Goal: Task Accomplishment & Management: Use online tool/utility

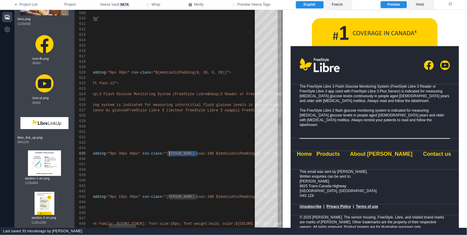
scroll to position [21, 165]
drag, startPoint x: 197, startPoint y: 153, endPoint x: 167, endPoint y: 154, distance: 30.6
click at [155, 72] on span ""${mobileColPadding(0, 20, 0, 20)}"" at bounding box center [191, 73] width 76 height 4
paste textarea "**********"
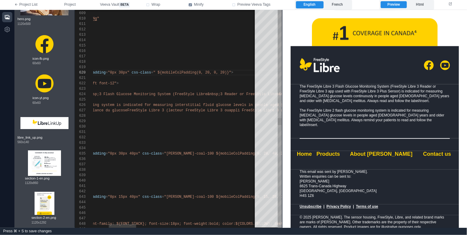
scroll to position [48, 184]
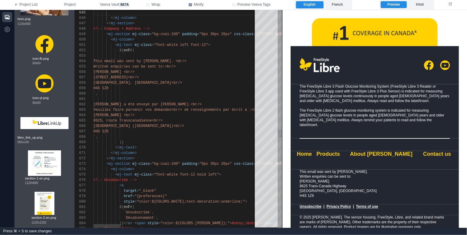
scroll to position [469, 0]
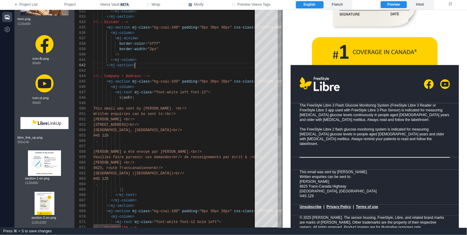
scroll to position [11, 13]
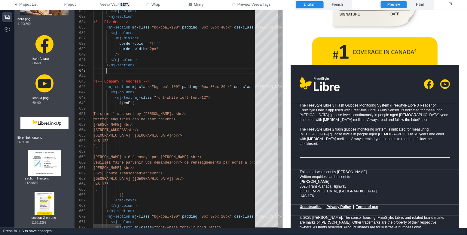
paste textarea "**********"
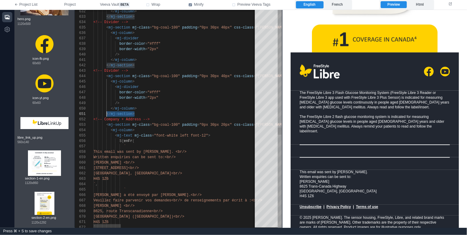
scroll to position [0, 13]
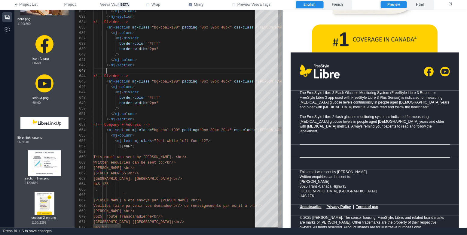
paste textarea "**********"
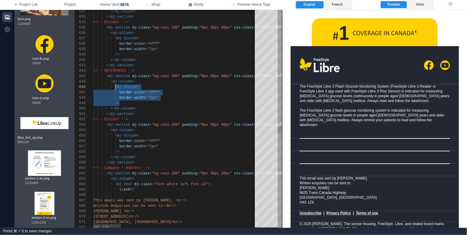
scroll to position [27, 21]
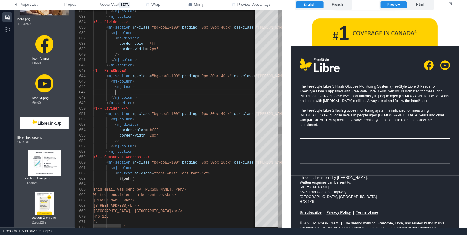
paste textarea "*********"
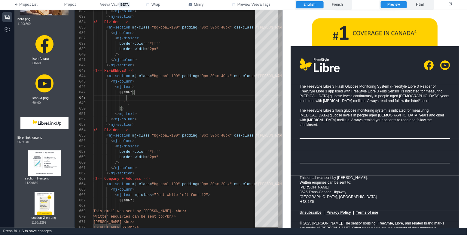
scroll to position [38, 32]
paste textarea "**********"
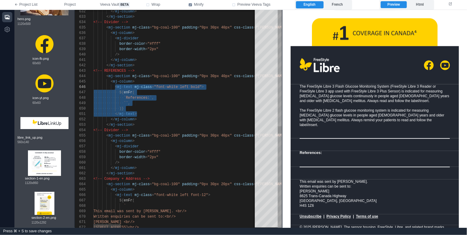
scroll to position [0, 44]
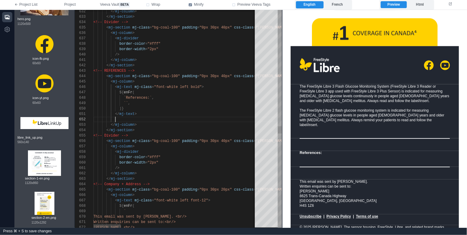
paste textarea "**********"
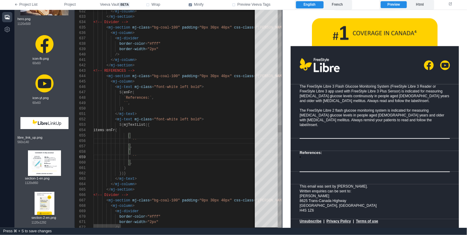
scroll to position [43, 39]
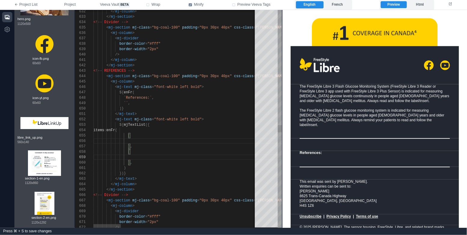
paste textarea "**********"
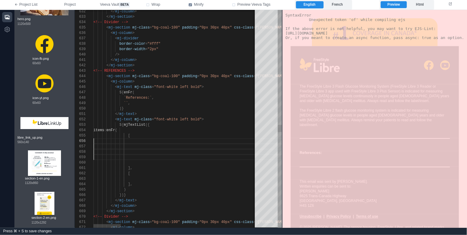
scroll to position [27, 0]
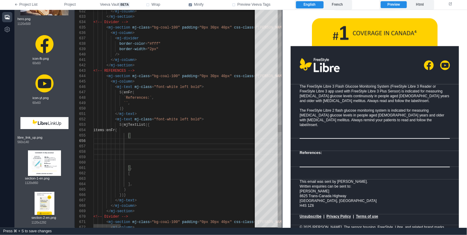
paste textarea "**********"
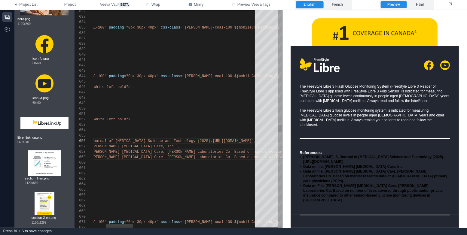
scroll to position [27, 265]
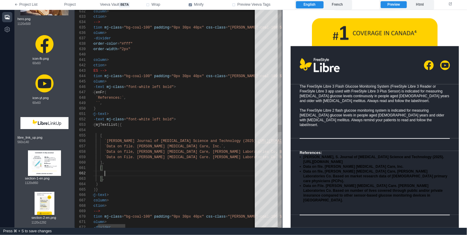
scroll to position [5, 39]
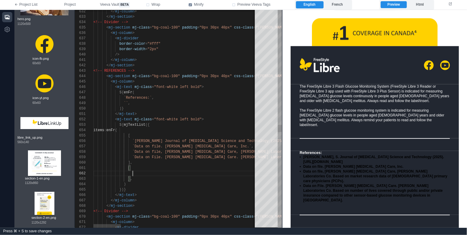
click at [195, 120] on span ""font-white left bold"" at bounding box center [177, 119] width 47 height 4
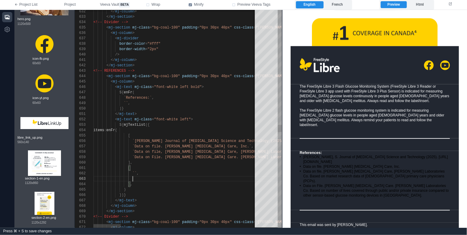
paste textarea "***"
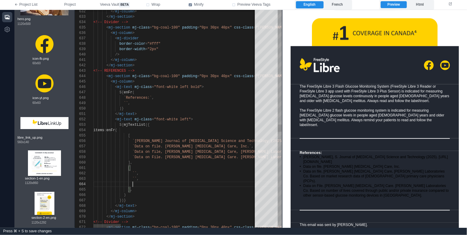
paste textarea "***"
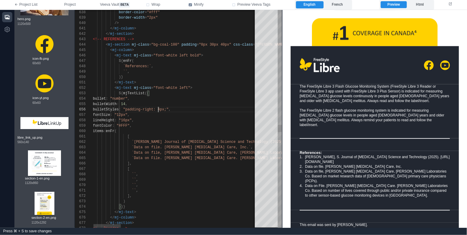
scroll to position [27, 65]
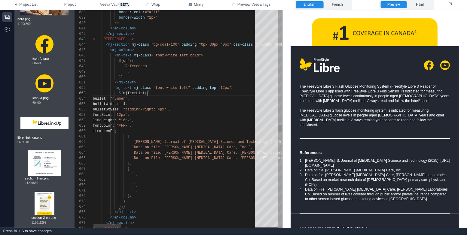
click at [226, 89] on span ""12px"" at bounding box center [224, 88] width 13 height 4
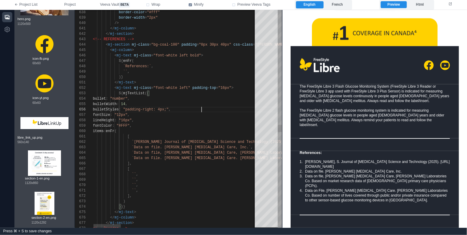
scroll to position [27, 108]
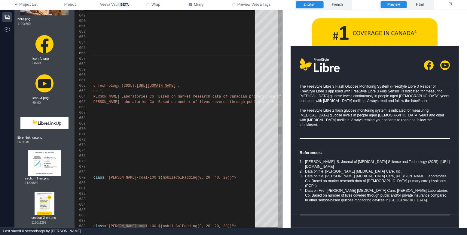
click at [115, 86] on div "651 648 650 649 652 653 660 674 661 667 673 662 666 668 672 663 664 665 669 670…" at bounding box center [178, 119] width 207 height 218
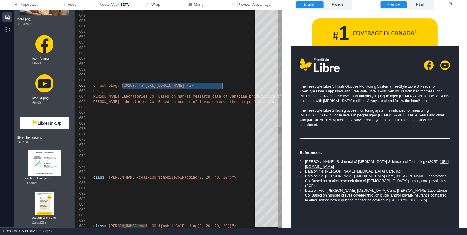
scroll to position [5, 267]
paste textarea "**********"
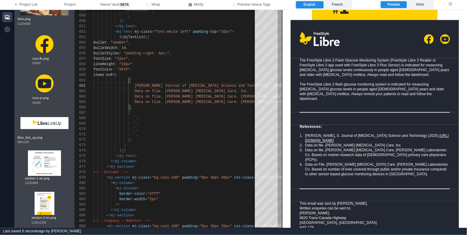
scroll to position [529, 0]
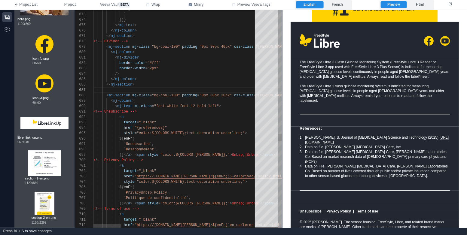
scroll to position [494, 0]
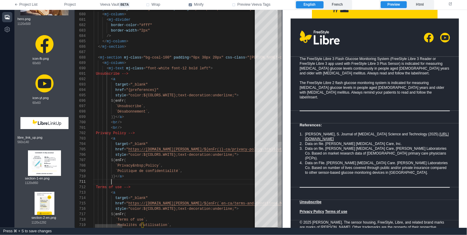
scroll to position [0, 26]
paste textarea "**********"
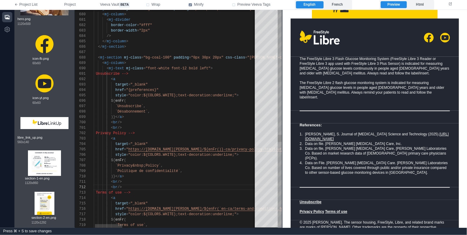
scroll to position [513, 0]
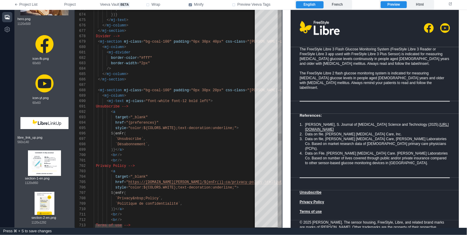
click at [206, 102] on span ""font-white font-12 bold left"" at bounding box center [178, 101] width 65 height 4
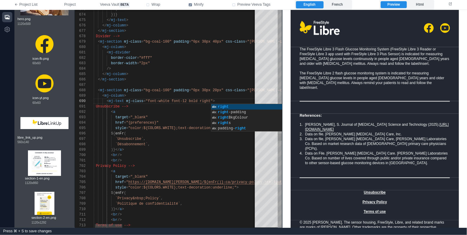
scroll to position [5, 32]
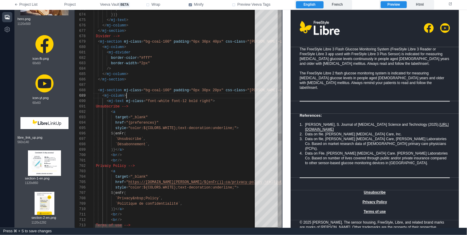
scroll to position [43, 41]
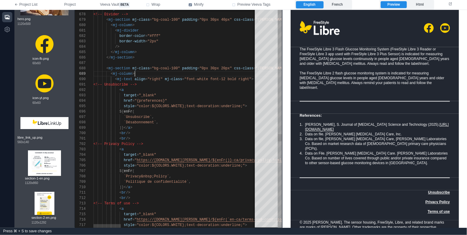
click at [243, 78] on span ""font-white font-12 bold right"" at bounding box center [217, 79] width 67 height 4
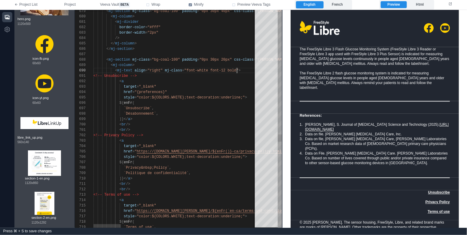
scroll to position [38, 65]
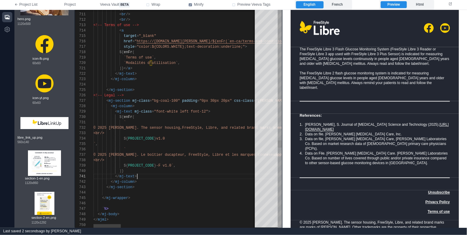
scroll to position [0, 43]
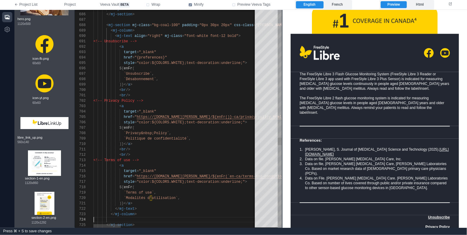
scroll to position [16, 0]
paste textarea "**********"
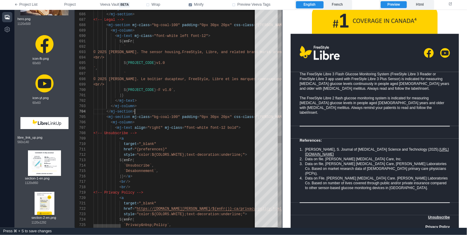
scroll to position [513, 0]
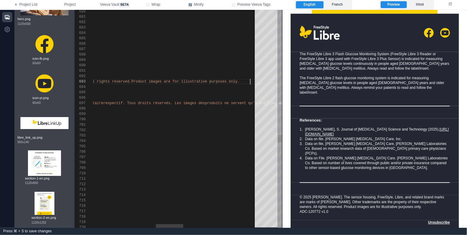
scroll to position [11, 532]
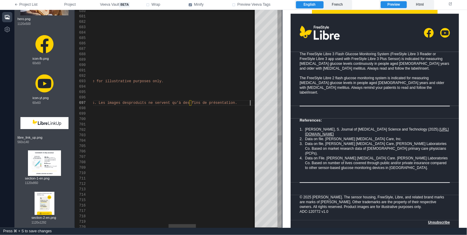
scroll to position [21, 607]
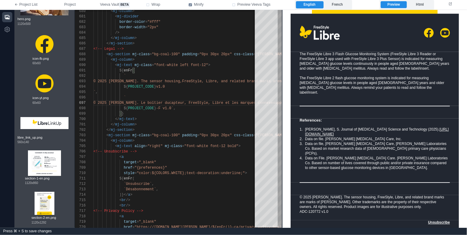
click at [353, 73] on div "The FreeStyle Libre 3 Flash Glucose Monitoring System (FreeStyle Libre 3 Reader…" at bounding box center [374, 72] width 150 height 43
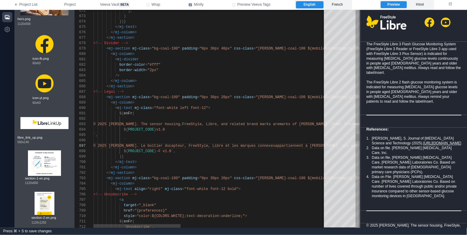
scroll to position [369, 0]
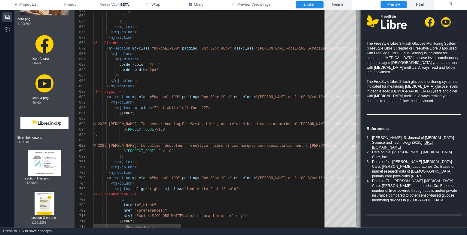
drag, startPoint x: 282, startPoint y: 145, endPoint x: 361, endPoint y: 150, distance: 78.6
click at [361, 150] on span at bounding box center [360, 119] width 3 height 218
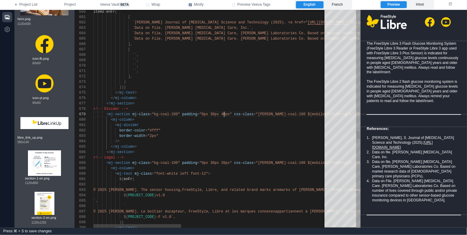
click at [224, 115] on div "700 699 698 697 696 695 694 693 692 691 690 689 688 687 686 685 684 683 682 681…" at bounding box center [217, 119] width 285 height 218
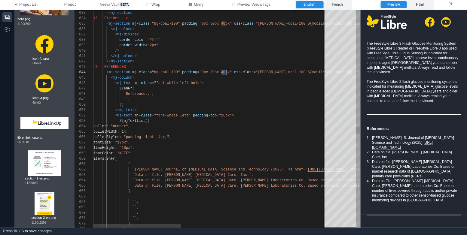
drag, startPoint x: 222, startPoint y: 73, endPoint x: 225, endPoint y: 73, distance: 3.3
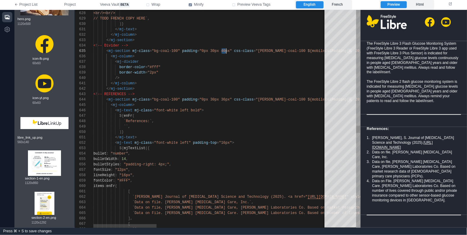
drag, startPoint x: 221, startPoint y: 50, endPoint x: 226, endPoint y: 50, distance: 4.5
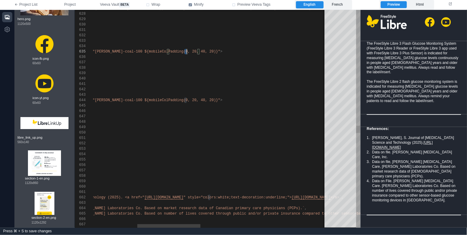
scroll to position [21, 258]
drag, startPoint x: 185, startPoint y: 51, endPoint x: 189, endPoint y: 51, distance: 4.2
drag, startPoint x: 184, startPoint y: 100, endPoint x: 188, endPoint y: 101, distance: 4.4
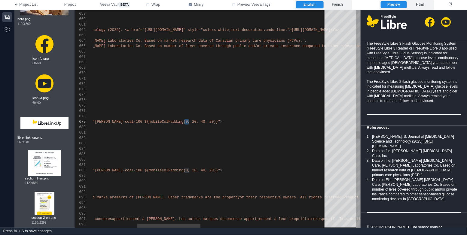
drag, startPoint x: 184, startPoint y: 121, endPoint x: 189, endPoint y: 121, distance: 4.8
drag, startPoint x: 189, startPoint y: 169, endPoint x: 184, endPoint y: 169, distance: 4.8
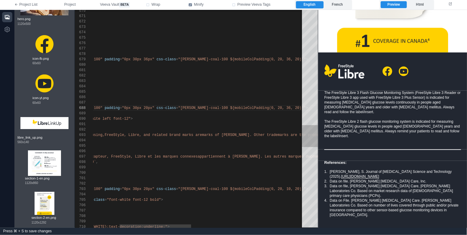
scroll to position [405, 0]
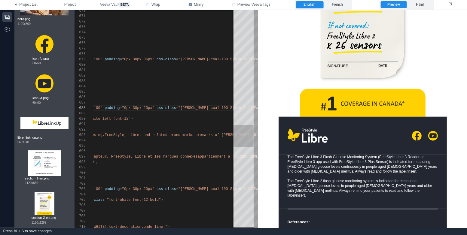
drag, startPoint x: 359, startPoint y: 120, endPoint x: 32, endPoint y: 144, distance: 327.9
click at [256, 127] on span at bounding box center [257, 119] width 3 height 218
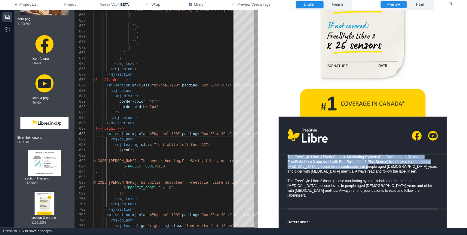
drag, startPoint x: 361, startPoint y: 186, endPoint x: 355, endPoint y: 159, distance: 27.6
click at [355, 159] on td "The FreeStyle Libre 3 Flash Glucose Monitoring System (FreeStyle Libre 3 Reader…" at bounding box center [362, 182] width 150 height 54
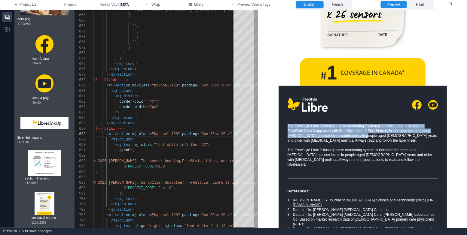
scroll to position [505, 0]
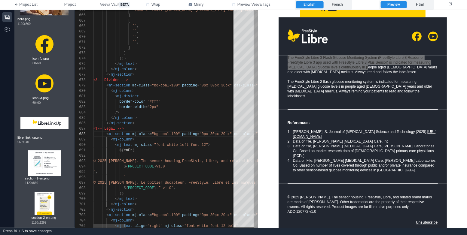
click at [223, 134] on span ""0px 30px 20px"" at bounding box center [215, 134] width 32 height 4
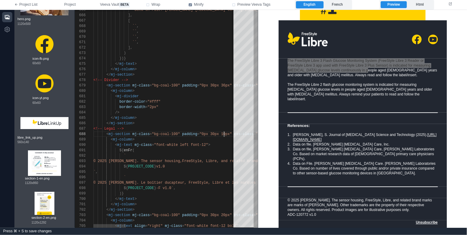
click at [219, 150] on div "${ enFr (" at bounding box center [402, 150] width 618 height 5
click at [197, 113] on div "/>" at bounding box center [402, 112] width 618 height 5
click at [342, 6] on label "French" at bounding box center [336, 4] width 27 height 7
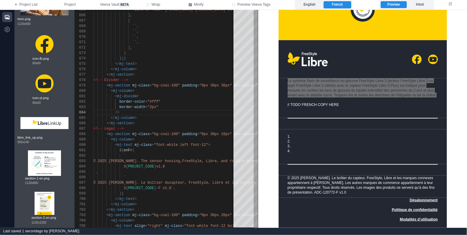
scroll to position [126, 0]
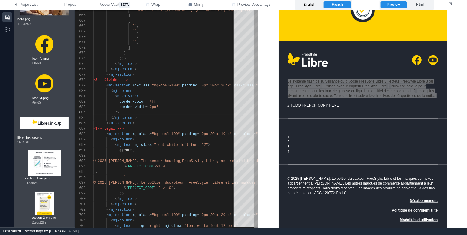
click at [315, 5] on label "English" at bounding box center [309, 4] width 27 height 7
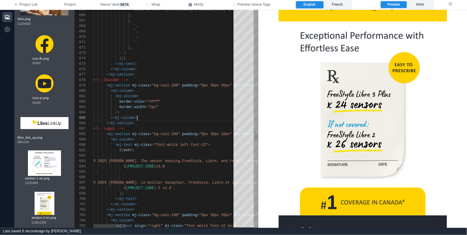
scroll to position [21, 44]
click at [196, 116] on div "</ mj-column >" at bounding box center [402, 117] width 618 height 5
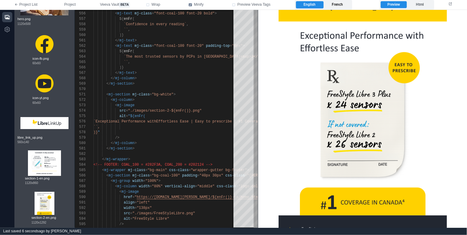
click at [342, 5] on label "French" at bounding box center [336, 4] width 27 height 7
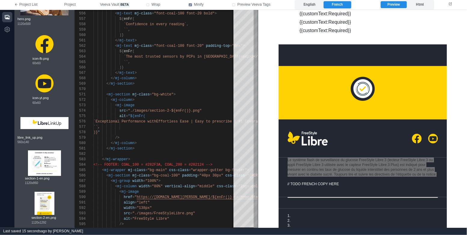
scroll to position [11, 0]
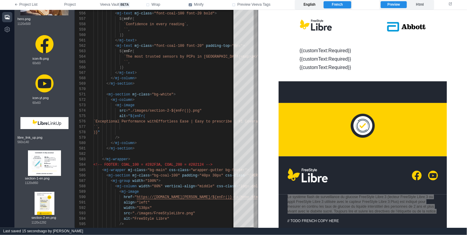
click at [313, 5] on label "English" at bounding box center [309, 4] width 27 height 7
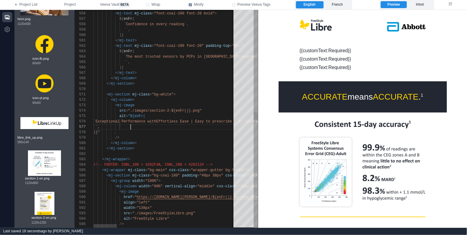
scroll to position [32, 37]
click at [126, 127] on div "596 594 595 592 593 590 591 588 589 586 587 583 584 585 581 582 580 578 579 577…" at bounding box center [166, 119] width 183 height 218
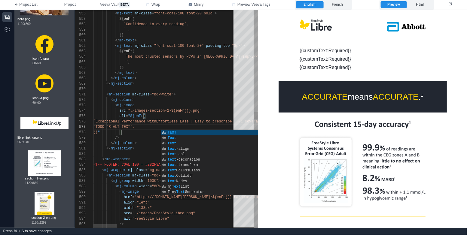
click at [134, 144] on span "mj-column" at bounding box center [125, 143] width 20 height 4
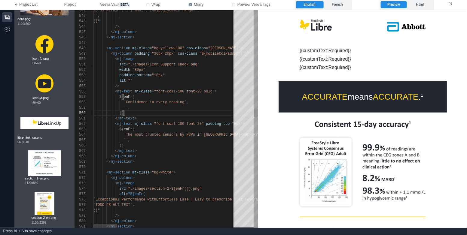
scroll to position [48, 30]
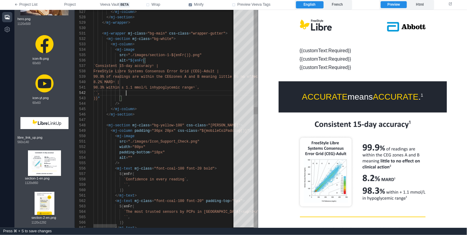
click at [126, 93] on div "567 565 566 564 563 562 561 560 559 558 557 556 555 554 553 552 551 550 549 548…" at bounding box center [166, 119] width 183 height 218
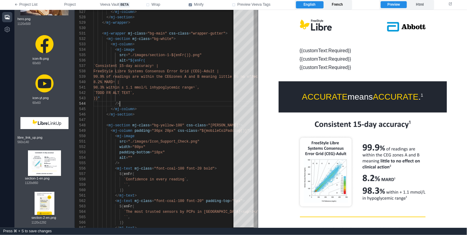
click at [341, 6] on label "French" at bounding box center [336, 4] width 27 height 7
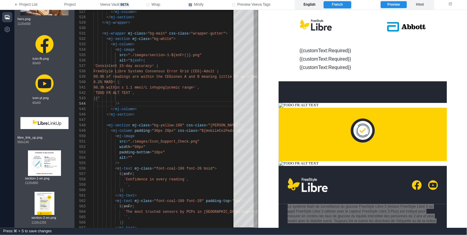
click at [311, 4] on label "English" at bounding box center [309, 4] width 27 height 7
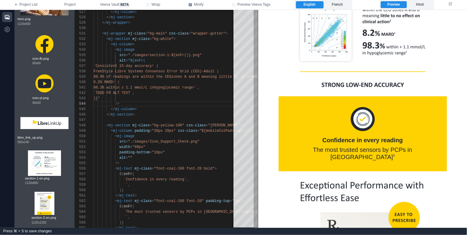
scroll to position [165, 0]
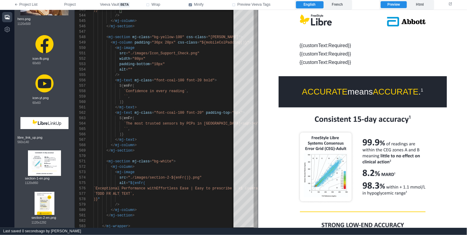
scroll to position [0, 0]
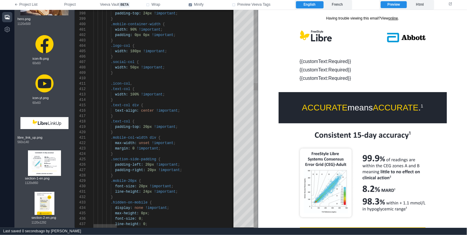
type textarea "**********"
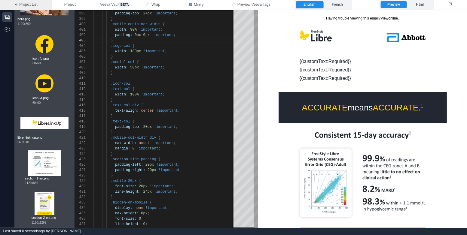
click at [30, 2] on link "Project List" at bounding box center [26, 5] width 52 height 10
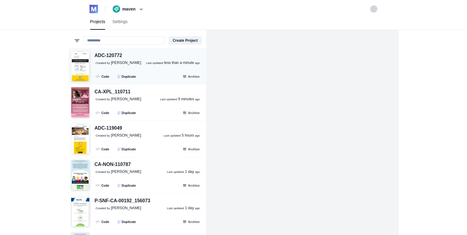
click at [124, 62] on span "[PERSON_NAME]" at bounding box center [126, 63] width 30 height 4
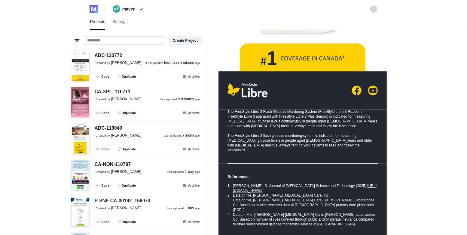
scroll to position [485, 0]
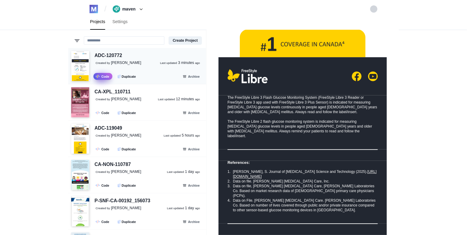
click at [105, 78] on link ".fa-secondary{opacity:.4} Code" at bounding box center [102, 76] width 19 height 7
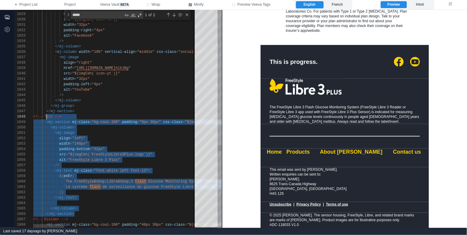
scroll to position [38, 13]
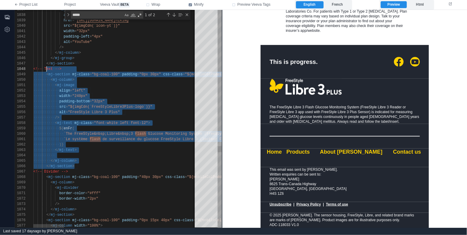
type textarea "**********"
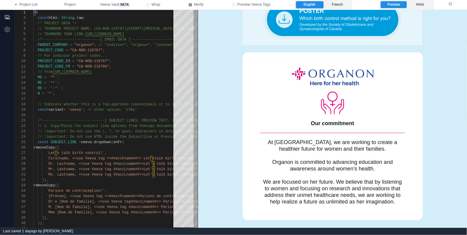
scroll to position [569, 0]
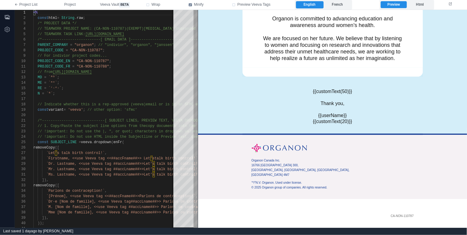
type textarea "**********"
click at [160, 174] on span "Let’s talk birth control!`" at bounding box center [172, 175] width 56 height 4
click at [155, 184] on div "removeCopy ([" at bounding box center [167, 185] width 269 height 5
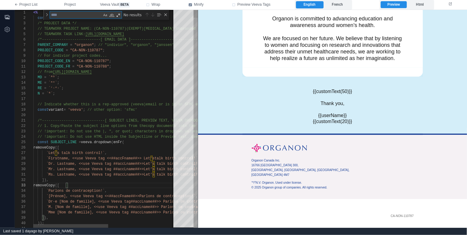
type textarea "*"
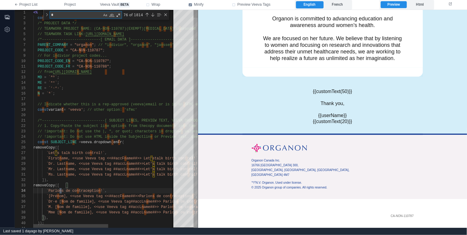
type textarea "**********"
type textarea "**"
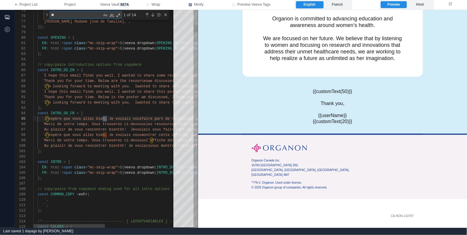
type textarea "**********"
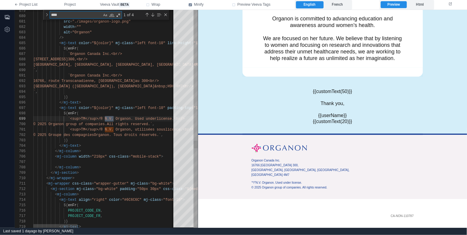
scroll to position [54, 80]
type textarea "****"
click at [103, 128] on span "`<sup>TM</sup>/® N.V. Organon, utilisées sous" at bounding box center [116, 130] width 97 height 4
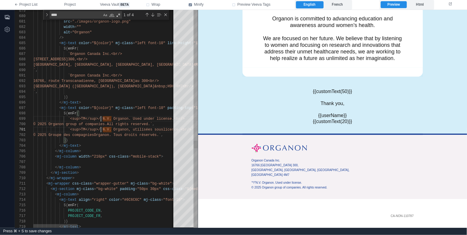
scroll to position [0, 65]
click at [109, 149] on div "</ mj-column >" at bounding box center [261, 151] width 456 height 5
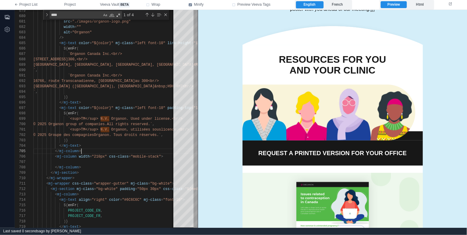
scroll to position [0, 0]
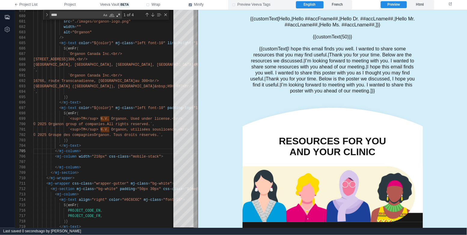
click at [235, 3] on label "Preview Veeva Tags" at bounding box center [261, 5] width 67 height 10
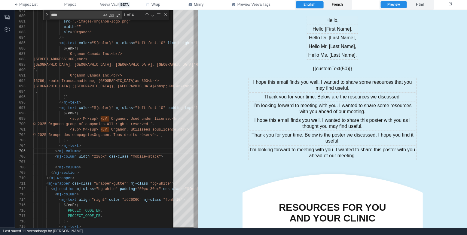
drag, startPoint x: 338, startPoint y: 2, endPoint x: 89, endPoint y: 21, distance: 250.0
click at [338, 2] on label "French" at bounding box center [336, 4] width 27 height 7
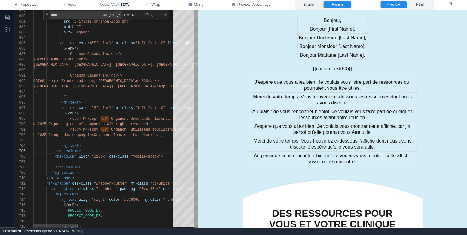
scroll to position [43, 115]
click at [193, 66] on span "4M7<br/>" at bounding box center [201, 65] width 17 height 4
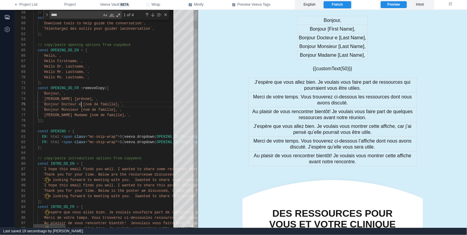
click at [81, 104] on div "84 85 77 78 79 80 81 82 83 71 72 73 74 75 76 65 66 67 68 69 70 60 61 62 63 64 5…" at bounding box center [106, 119] width 183 height 218
drag, startPoint x: 72, startPoint y: 105, endPoint x: 68, endPoint y: 104, distance: 3.7
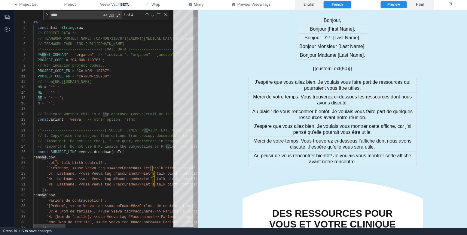
click at [85, 103] on div "N = `ᴺ` ;" at bounding box center [344, 103] width 623 height 5
click at [87, 98] on div "RE = `ʳ·ᵉ·` ;" at bounding box center [344, 98] width 623 height 5
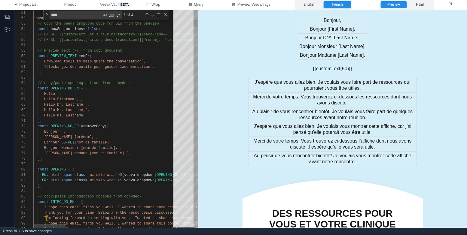
scroll to position [16, 52]
click at [120, 135] on div "`Bonjour [prénom],` ," at bounding box center [344, 137] width 623 height 5
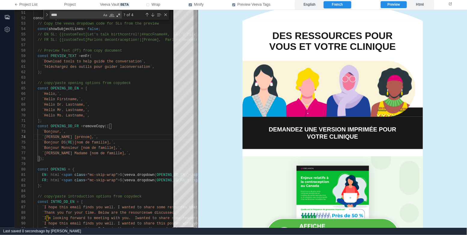
scroll to position [181, 0]
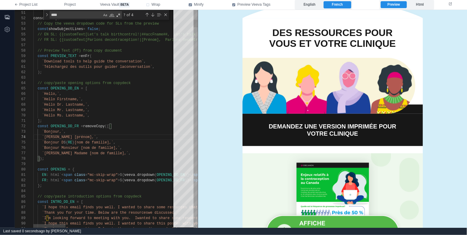
type textarea "**********"
click at [151, 93] on div "`Hello,` ," at bounding box center [344, 93] width 623 height 5
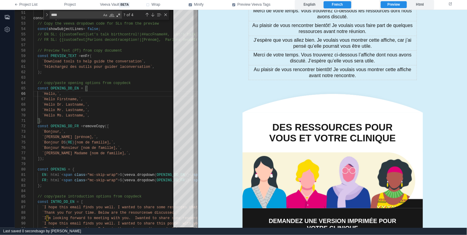
scroll to position [0, 0]
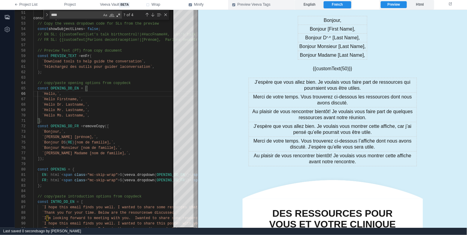
click at [251, 5] on span "Preview Veeva Tags" at bounding box center [253, 4] width 33 height 5
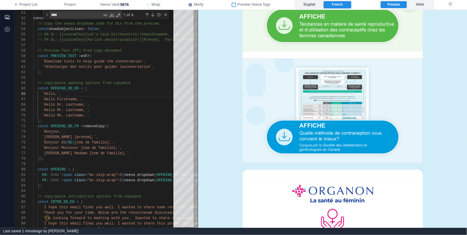
scroll to position [266, 0]
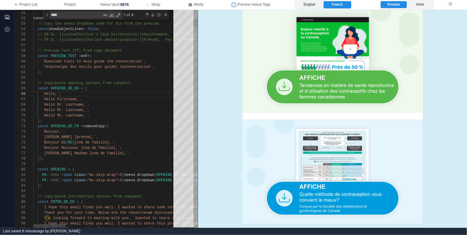
click at [160, 107] on div "`Hello Dr. Lastname,` ," at bounding box center [344, 104] width 623 height 5
type textarea "*"
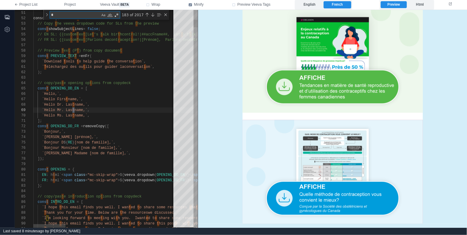
type textarea "**********"
type textarea "**"
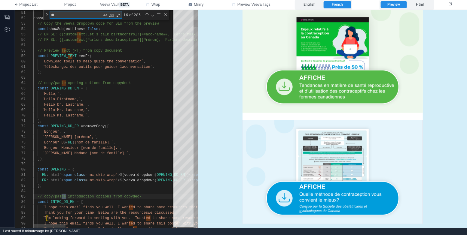
type textarea "**********"
type textarea "***"
type textarea "**********"
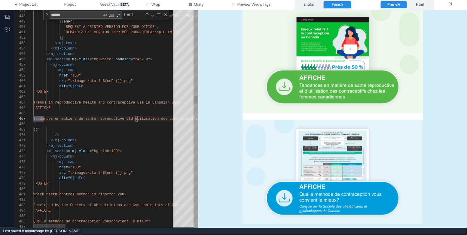
scroll to position [54, 13]
type textarea "******"
click at [133, 75] on div "href = "TBD"" at bounding box center [344, 75] width 623 height 5
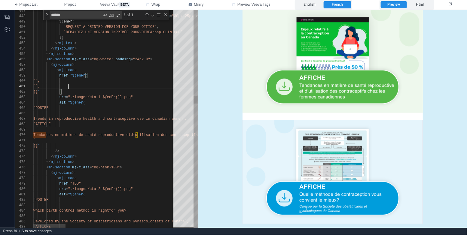
scroll to position [0, 32]
paste textarea "**********"
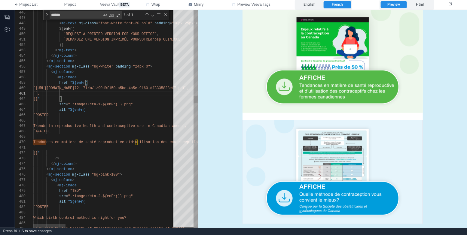
click at [149, 114] on div "`POSTER" at bounding box center [344, 115] width 623 height 5
click at [141, 122] on div at bounding box center [344, 120] width 623 height 5
click at [80, 94] on div "``," at bounding box center [344, 93] width 623 height 5
paste textarea "**********"
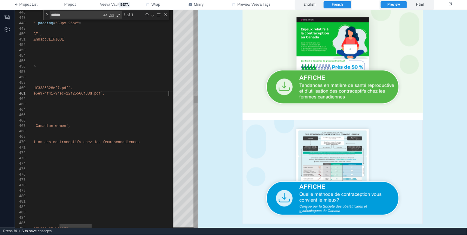
scroll to position [0, 252]
click at [304, 86] on img at bounding box center [332, 60] width 180 height 105
drag, startPoint x: 319, startPoint y: 3, endPoint x: 126, endPoint y: 59, distance: 200.2
click at [319, 3] on label "English" at bounding box center [309, 4] width 27 height 7
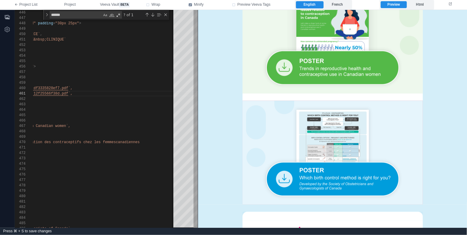
scroll to position [247, 0]
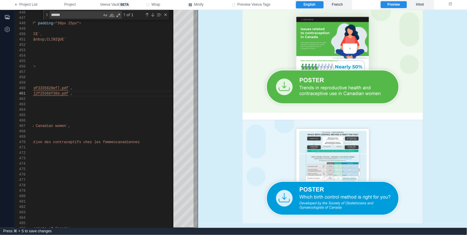
click at [327, 90] on img at bounding box center [332, 60] width 180 height 105
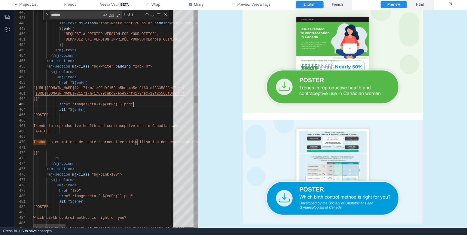
click at [153, 103] on div "src = "./images/cta-1-${enFr()}.png"" at bounding box center [344, 104] width 623 height 5
click at [74, 92] on span "[URL][DOMAIN_NAME]" at bounding box center [54, 94] width 39 height 4
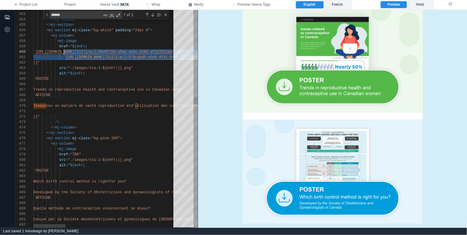
scroll to position [16, 44]
click at [128, 125] on div "</ mj-column >" at bounding box center [344, 127] width 623 height 5
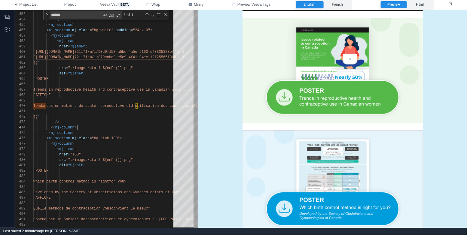
scroll to position [237, 0]
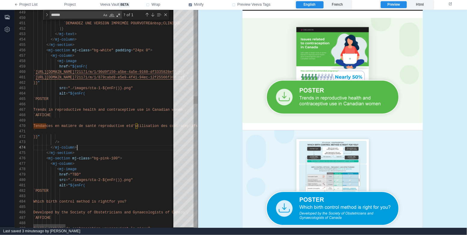
click at [108, 55] on div "< mj-column >" at bounding box center [344, 55] width 623 height 5
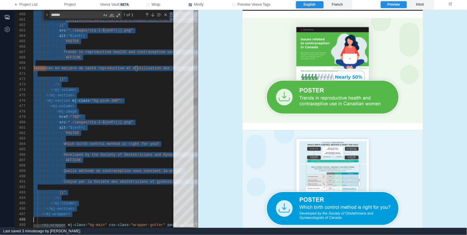
scroll to position [27, 0]
paste textarea "**********"
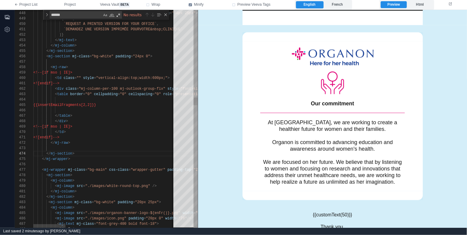
click at [105, 122] on div "</ div >" at bounding box center [344, 121] width 623 height 5
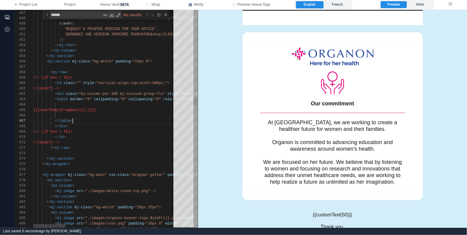
click at [85, 121] on div "</ table >" at bounding box center [344, 120] width 623 height 5
click at [166, 15] on div "Close (Escape)" at bounding box center [165, 14] width 5 height 5
click at [116, 49] on div "</ mj-column >" at bounding box center [344, 50] width 623 height 5
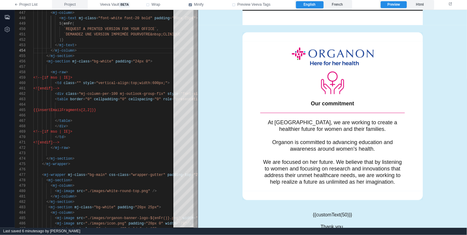
click at [76, 4] on span "Project" at bounding box center [69, 4] width 11 height 5
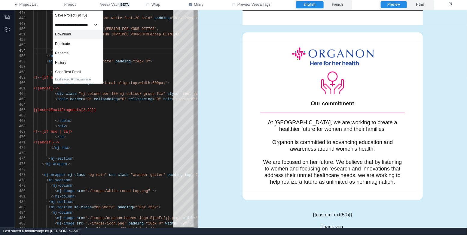
click at [85, 32] on div "Download" at bounding box center [78, 35] width 50 height 10
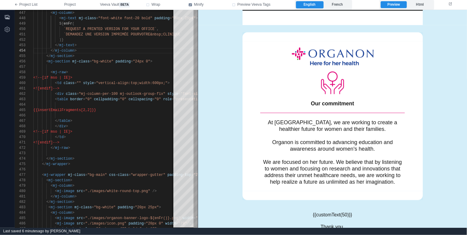
scroll to position [360, 0]
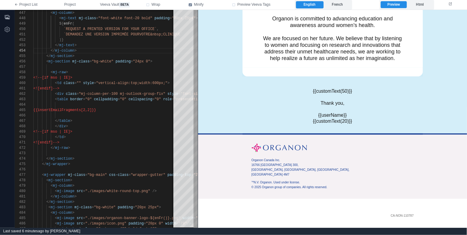
drag, startPoint x: 391, startPoint y: 210, endPoint x: 420, endPoint y: 210, distance: 29.4
click at [420, 210] on td "CA‑NON‑110787" at bounding box center [332, 216] width 180 height 34
copy table
click at [72, 8] on button "Project" at bounding box center [70, 5] width 36 height 10
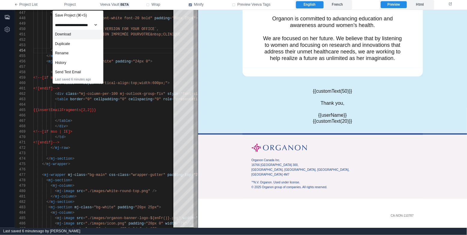
click at [78, 32] on div "Download" at bounding box center [78, 35] width 50 height 10
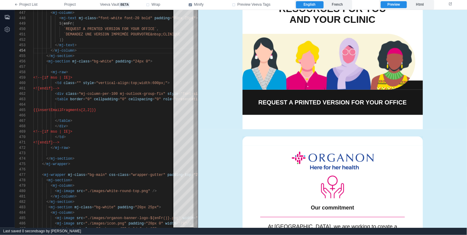
scroll to position [0, 0]
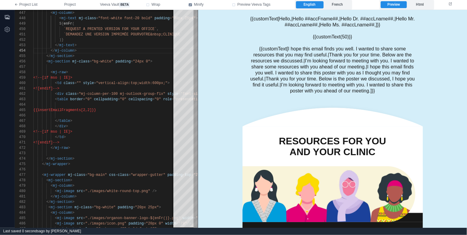
click at [265, 69] on span "{{customText[I hope this email finds you well. I wanted to share some resources…" at bounding box center [332, 69] width 165 height 47
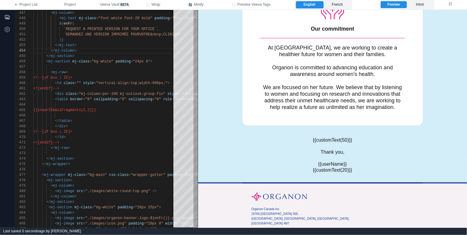
scroll to position [360, 0]
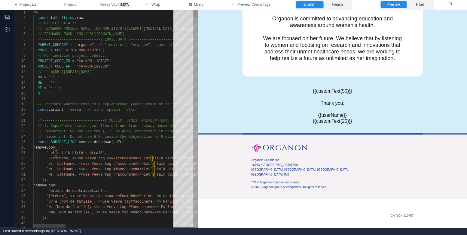
click at [86, 76] on div "MD = `ᴹᴰ` ;" at bounding box center [344, 77] width 623 height 5
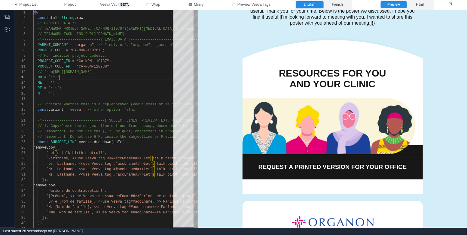
scroll to position [0, 0]
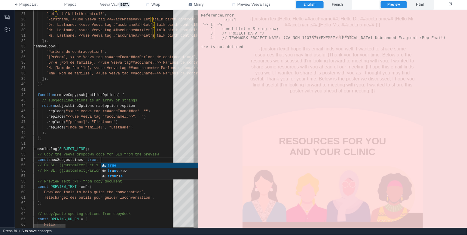
scroll to position [16, 67]
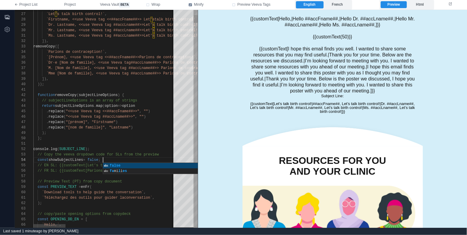
click at [144, 146] on div at bounding box center [344, 143] width 623 height 5
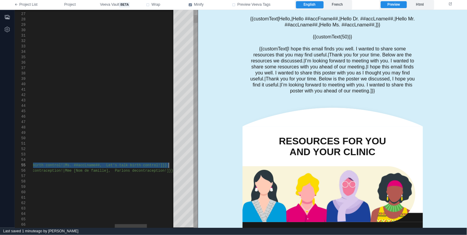
scroll to position [21, 497]
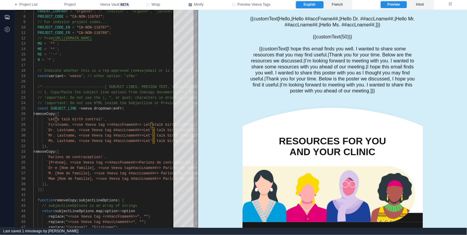
click at [41, 56] on span "RE" at bounding box center [40, 55] width 4 height 4
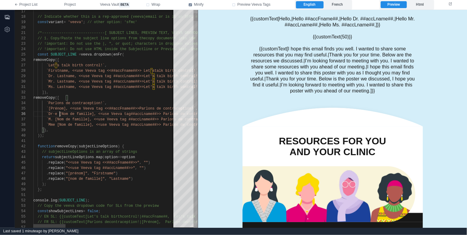
click at [58, 115] on span "`Dr·e [Nom de famille], <<use Veeva tag" at bounding box center [88, 114] width 84 height 4
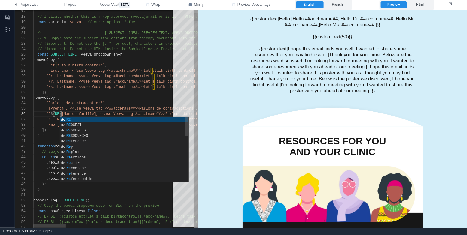
scroll to position [27, 28]
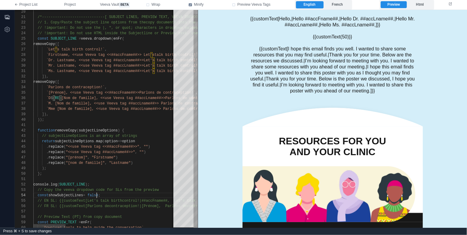
click at [97, 195] on span "false" at bounding box center [92, 195] width 11 height 4
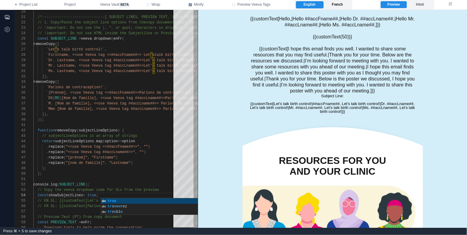
click at [344, 4] on label "French" at bounding box center [336, 4] width 27 height 7
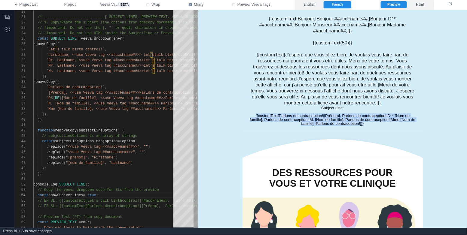
drag, startPoint x: 250, startPoint y: 116, endPoint x: 373, endPoint y: 124, distance: 122.8
click at [373, 124] on div "Subject Line: {{customText[Parlons de contraception!|[Prénom], Parlons de contr…" at bounding box center [332, 116] width 168 height 20
copy div "{{customText[Parlons de contraception!|[Prénom], Parlons de contraception!|Dʳ·ᵉ…"
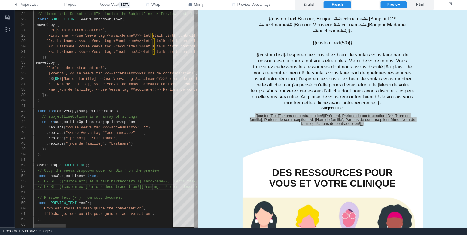
click at [152, 189] on div "// FR SL: {{customText[Parlons de contraception!|[Prénom], Parlons de contracep…" at bounding box center [344, 186] width 623 height 5
paste textarea "**********"
click at [144, 178] on div "const showSubjectLines = true ;" at bounding box center [344, 176] width 623 height 5
click at [96, 177] on span "true" at bounding box center [91, 176] width 9 height 4
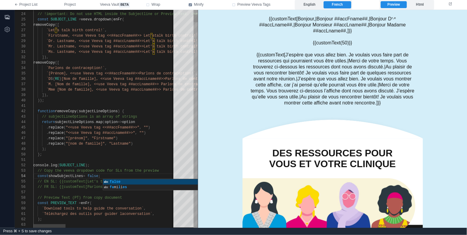
scroll to position [21, 0]
click at [86, 192] on div at bounding box center [344, 192] width 623 height 5
click at [119, 183] on span "// EN SL: {{customText[Let’s talk birth" at bounding box center [80, 182] width 84 height 4
click at [84, 189] on div "// FR SL: {{customText[Parlons de contraception!|[Prénom], Parlons de contracep…" at bounding box center [344, 186] width 623 height 5
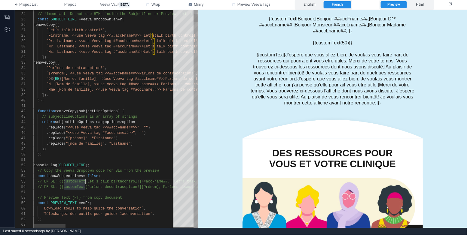
click at [85, 182] on span "// EN SL: {{customText[Let’s talk birth" at bounding box center [80, 182] width 84 height 4
type textarea "**********"
click at [136, 26] on div "removeCopy ([" at bounding box center [344, 24] width 623 height 5
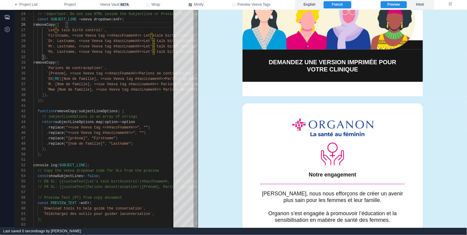
scroll to position [0, 0]
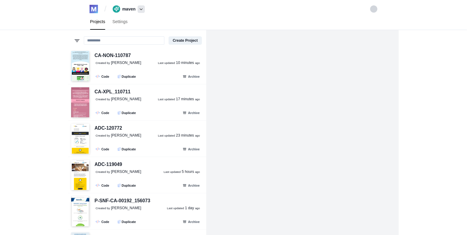
click at [141, 10] on icon at bounding box center [141, 9] width 3 height 2
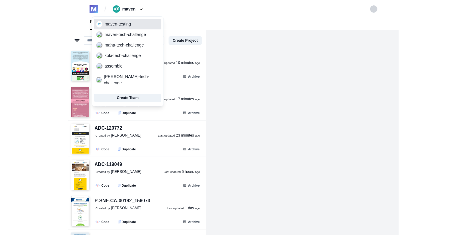
click at [140, 23] on span "maven-testing" at bounding box center [127, 24] width 67 height 8
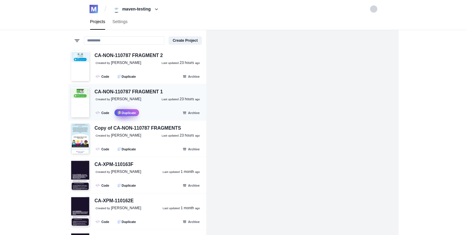
click at [129, 112] on button ".fa-secondary{opacity:.4} Duplicate" at bounding box center [126, 112] width 25 height 7
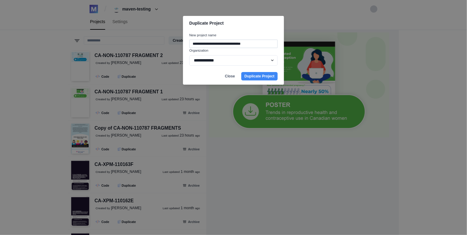
click at [207, 44] on input "**********" at bounding box center [233, 44] width 88 height 8
type input "**********"
click at [230, 58] on select "**********" at bounding box center [233, 60] width 88 height 11
select select "*****"
click at [189, 55] on select "**********" at bounding box center [233, 60] width 88 height 11
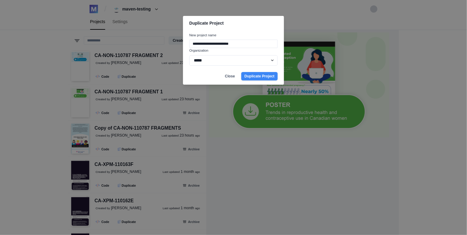
click at [256, 76] on button "Duplicate Project" at bounding box center [259, 76] width 36 height 8
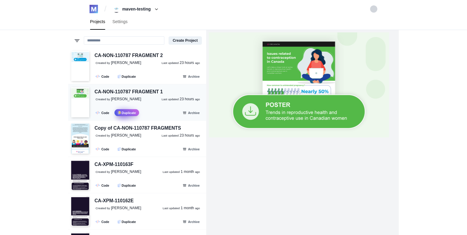
click at [126, 111] on button ".fa-secondary{opacity:.4} Duplicate" at bounding box center [126, 112] width 25 height 7
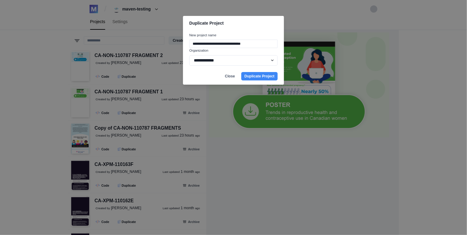
drag, startPoint x: 207, startPoint y: 44, endPoint x: 208, endPoint y: 54, distance: 9.9
click at [207, 45] on input "**********" at bounding box center [233, 44] width 88 height 8
type input "**********"
click at [212, 62] on select "**********" at bounding box center [233, 60] width 88 height 11
select select "*****"
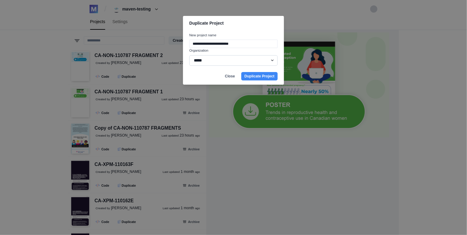
click at [189, 55] on select "**********" at bounding box center [233, 60] width 88 height 11
click at [253, 76] on button "Duplicate Project" at bounding box center [259, 76] width 36 height 8
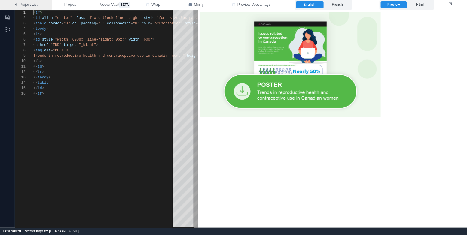
click at [27, 3] on link "Project List" at bounding box center [26, 5] width 52 height 10
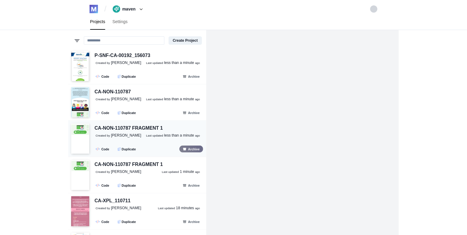
click at [194, 150] on button "Archive" at bounding box center [191, 149] width 24 height 7
click at [142, 9] on icon at bounding box center [141, 9] width 3 height 3
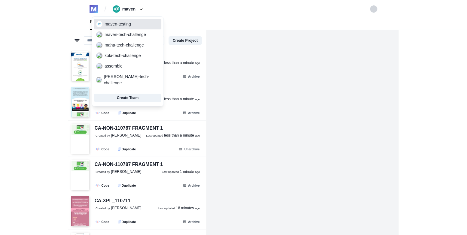
click at [120, 26] on span "maven-testing" at bounding box center [127, 24] width 67 height 8
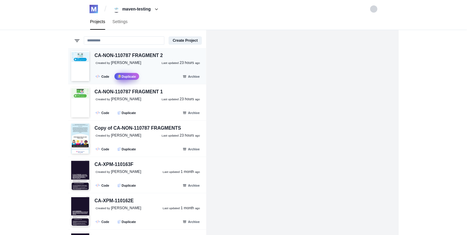
click at [133, 76] on button ".fa-secondary{opacity:.4} Duplicate" at bounding box center [126, 76] width 25 height 7
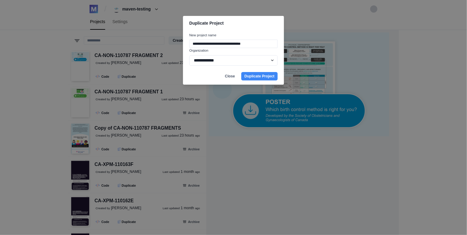
drag, startPoint x: 208, startPoint y: 43, endPoint x: 161, endPoint y: 42, distance: 47.5
click at [161, 42] on div "**********" at bounding box center [233, 117] width 467 height 235
type input "**********"
click at [211, 60] on select "**********" at bounding box center [233, 60] width 88 height 11
select select "*****"
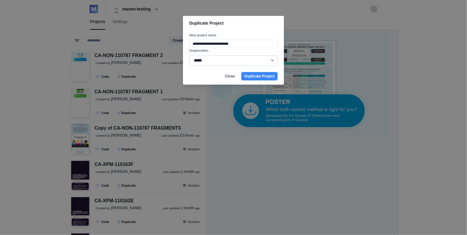
click at [189, 55] on select "**********" at bounding box center [233, 60] width 88 height 11
click at [257, 77] on button "Duplicate Project" at bounding box center [259, 76] width 36 height 8
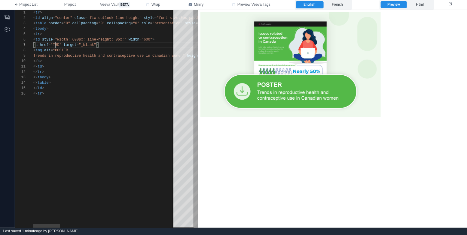
click at [55, 44] on div "1 2 3 4 5 6 7 8 9 10 11 12 13 14 15 16 < tr > < td align = "center" class = "fi…" at bounding box center [106, 119] width 183 height 218
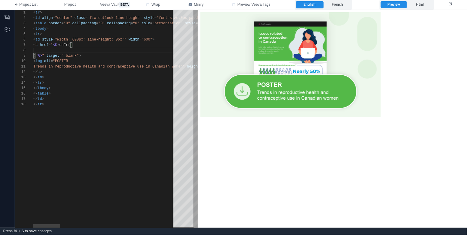
paste textarea "**********"
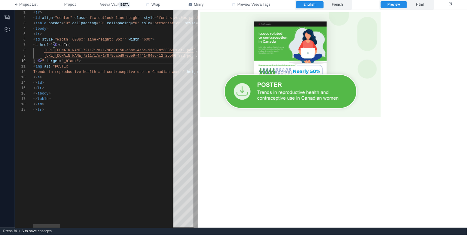
scroll to position [0, 35]
click at [77, 69] on div "< img alt = "POSTER" at bounding box center [409, 66] width 753 height 5
click at [77, 84] on div "</ td >" at bounding box center [409, 82] width 753 height 5
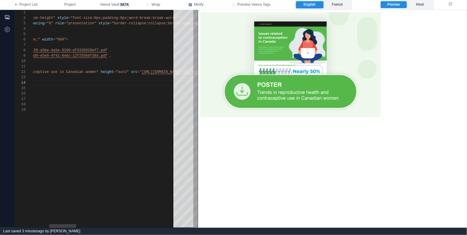
scroll to position [5, 174]
click at [121, 17] on div "1 2 3 4 5 6 7 11 12 13 14 15 16 17 8 10 18 9 19 < tr > < td align = "center" cl…" at bounding box center [106, 119] width 183 height 218
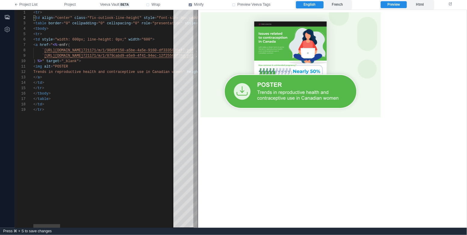
scroll to position [27, 91]
click at [125, 39] on div "1 2 3 4 5 6 7 11 12 13 14 15 16 17 8 10 18 9 19 < tr > < td align = "center" cl…" at bounding box center [106, 119] width 183 height 218
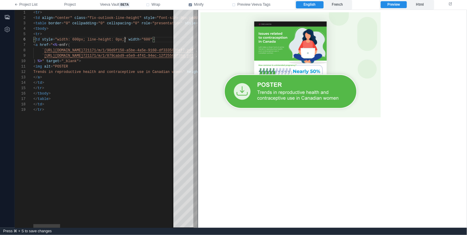
click at [125, 41] on div "1 2 3 4 5 6 7 11 12 13 14 15 16 17 8 10 18 9 19 < tr > < td align = "center" cl…" at bounding box center [106, 119] width 183 height 218
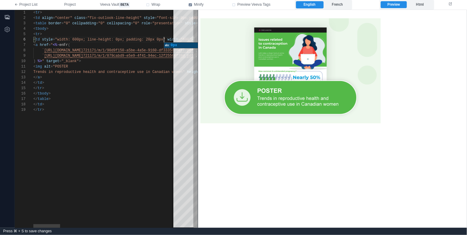
scroll to position [43, 48]
click at [135, 63] on div ") %> " target = "_blank" >" at bounding box center [409, 61] width 753 height 5
click at [150, 41] on span ""width: 600px; line-height: 0px; padding: 20px 0px" at bounding box center [109, 40] width 108 height 4
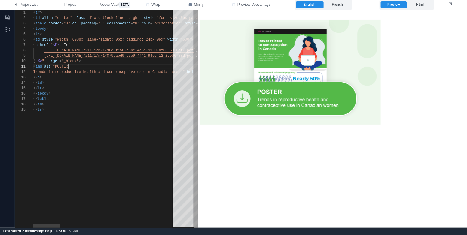
click at [141, 68] on div "< img alt = "POSTER" at bounding box center [409, 66] width 753 height 5
drag, startPoint x: 150, startPoint y: 39, endPoint x: 146, endPoint y: 40, distance: 4.3
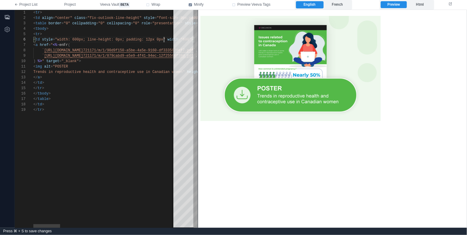
click at [164, 40] on div "1 2 3 4 5 6 7 11 12 13 14 15 16 17 8 10 18 9 19 < tr > < td align = "center" cl…" at bounding box center [106, 119] width 183 height 218
click at [127, 93] on div "</ tbody >" at bounding box center [409, 93] width 753 height 5
type textarea "**********"
click at [74, 5] on span "Project" at bounding box center [69, 4] width 11 height 5
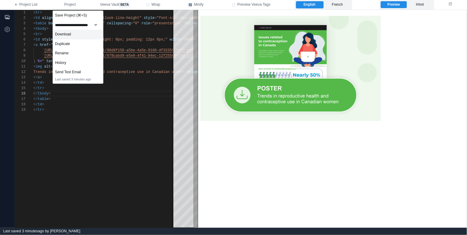
click at [94, 32] on div "Download" at bounding box center [78, 35] width 50 height 10
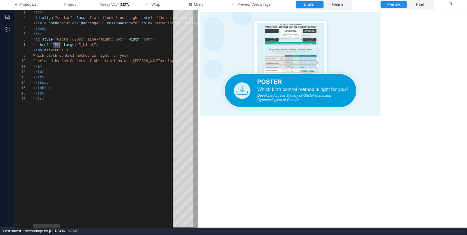
scroll to position [32, 26]
drag, startPoint x: 53, startPoint y: 44, endPoint x: 59, endPoint y: 44, distance: 6.0
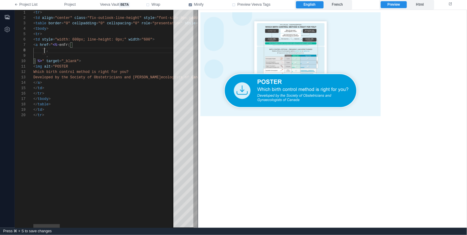
scroll to position [38, 11]
click at [124, 40] on span ""width: 600px; line-height: 0px;"" at bounding box center [90, 40] width 71 height 4
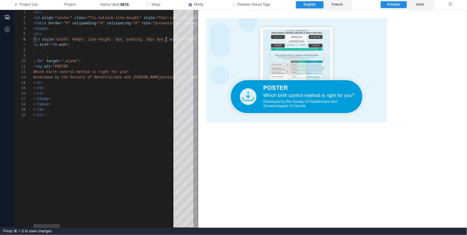
scroll to position [27, 132]
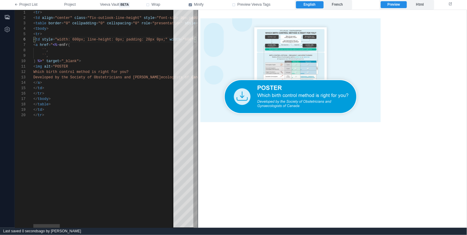
click at [150, 39] on span ""width: 600px; line-height: 0px; padding: 20px 0px" at bounding box center [109, 40] width 108 height 4
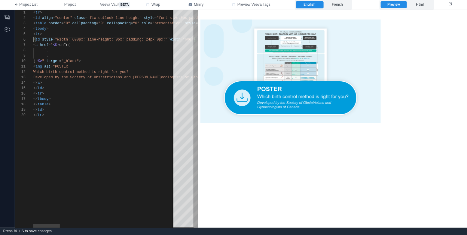
click at [153, 55] on div "`` ," at bounding box center [410, 55] width 755 height 5
paste textarea "**********"
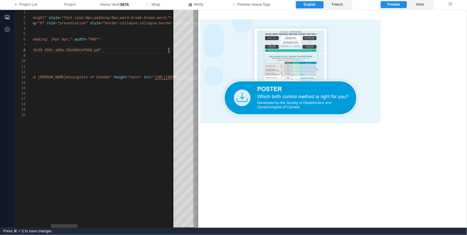
scroll to position [38, 230]
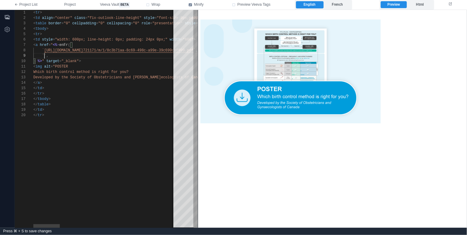
paste textarea "**********"
click at [136, 63] on div ") %> " target = "_blank" >" at bounding box center [410, 61] width 755 height 5
click at [112, 87] on div "</ td >" at bounding box center [410, 88] width 755 height 5
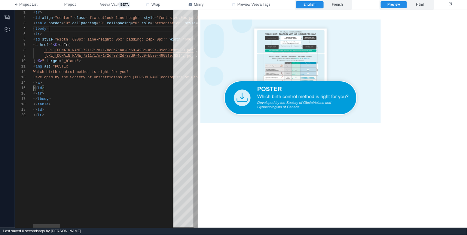
click at [112, 31] on div "< tbody >" at bounding box center [410, 28] width 755 height 5
drag, startPoint x: 151, startPoint y: 39, endPoint x: 146, endPoint y: 39, distance: 4.8
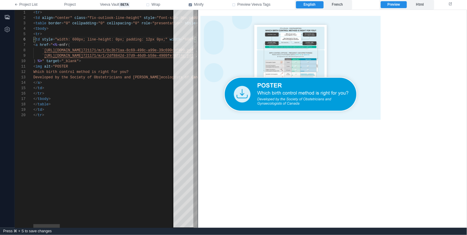
click at [149, 64] on div "< img alt = "POSTER" at bounding box center [410, 66] width 755 height 5
type textarea "**********"
click at [69, 7] on span "Project" at bounding box center [69, 4] width 11 height 5
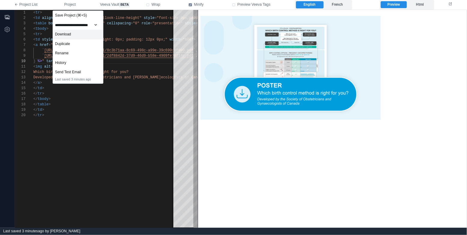
click at [82, 33] on div "Download" at bounding box center [78, 35] width 50 height 10
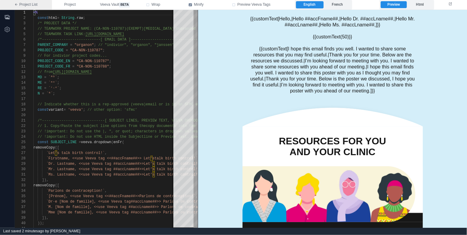
click at [31, 5] on link "Project List" at bounding box center [26, 5] width 52 height 10
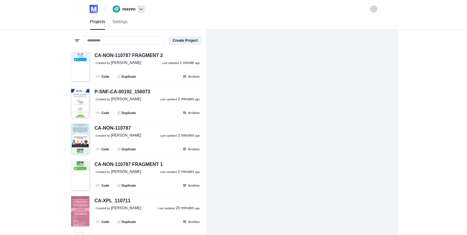
click at [143, 6] on span at bounding box center [141, 9] width 7 height 8
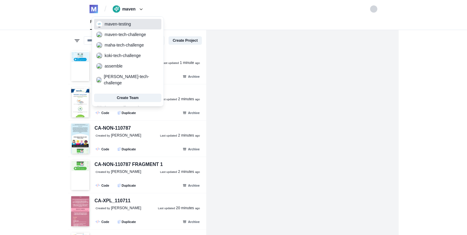
click at [138, 24] on span "maven-testing" at bounding box center [127, 24] width 67 height 8
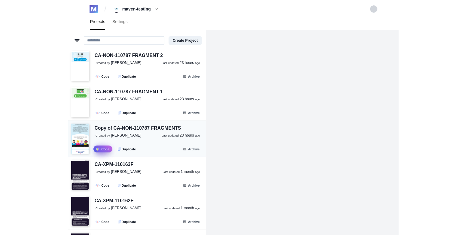
click at [101, 150] on link ".fa-secondary{opacity:.4} Code" at bounding box center [102, 149] width 19 height 7
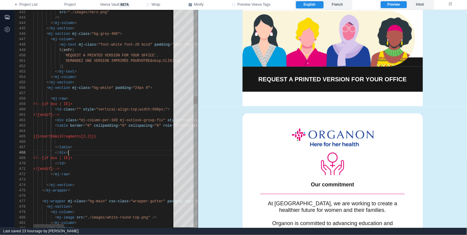
scroll to position [38, 35]
click at [146, 151] on div "</ div >" at bounding box center [361, 152] width 657 height 5
click at [105, 186] on div "</ mj-section >" at bounding box center [361, 185] width 657 height 5
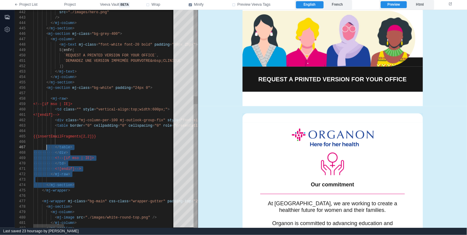
type textarea "**********"
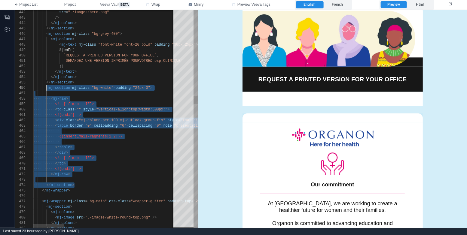
scroll to position [27, 13]
